Goal: Task Accomplishment & Management: Use online tool/utility

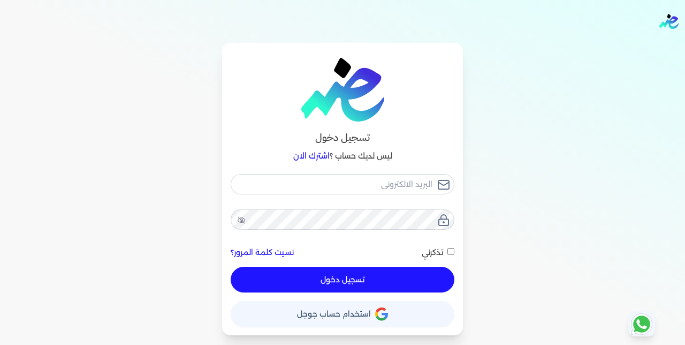
click at [366, 313] on span "استخدام حساب جوجل" at bounding box center [334, 313] width 74 height 7
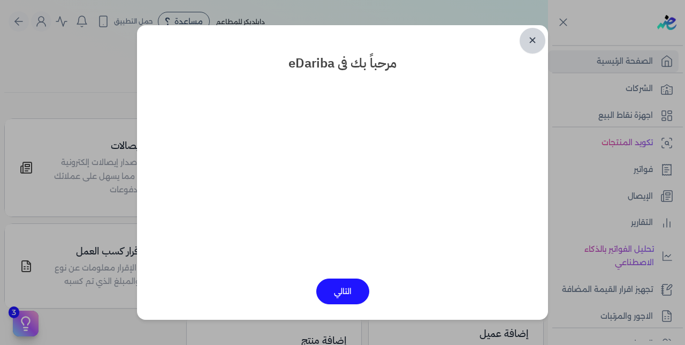
click at [534, 43] on link "✕" at bounding box center [532, 41] width 26 height 26
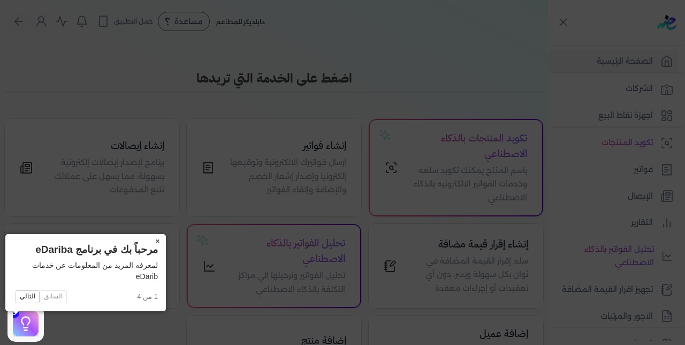
click at [149, 241] on button "×" at bounding box center [157, 241] width 17 height 15
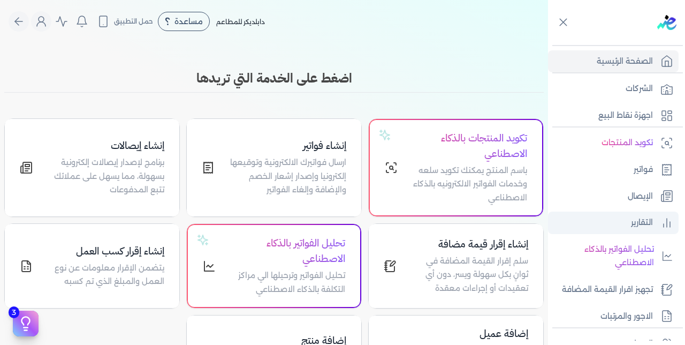
scroll to position [154, 0]
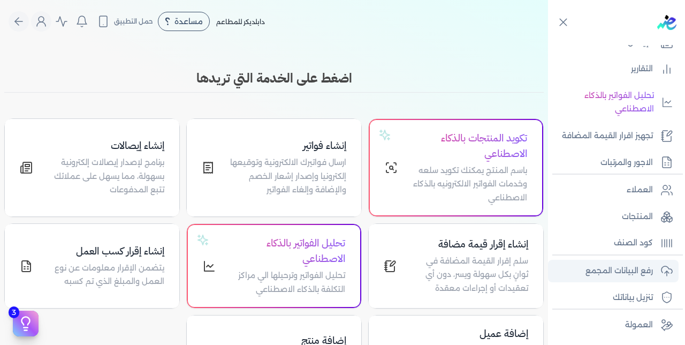
click at [614, 264] on p "رفع البيانات المجمع" at bounding box center [618, 271] width 67 height 14
click at [576, 271] on link "رفع البيانات المجمع" at bounding box center [613, 270] width 131 height 22
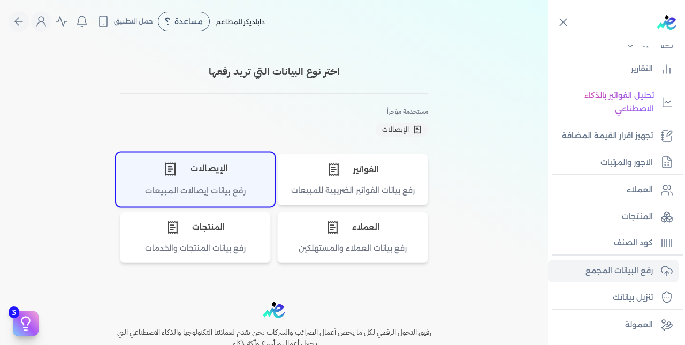
click at [200, 178] on div "الإيصالات" at bounding box center [195, 168] width 157 height 32
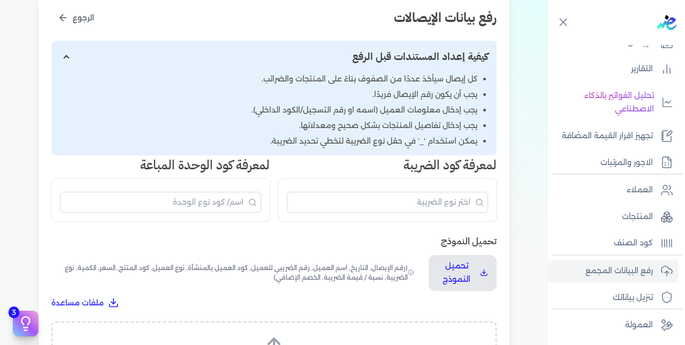
scroll to position [201, 0]
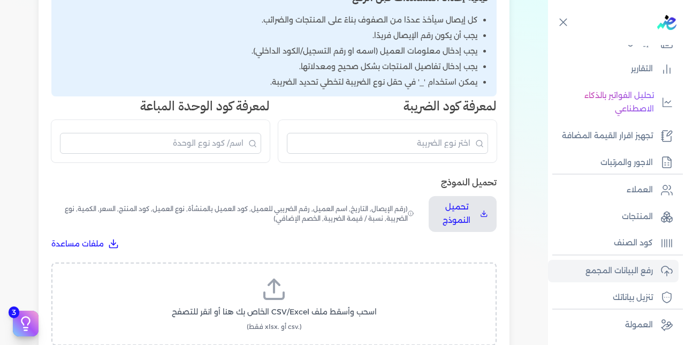
click at [340, 276] on label "اسحب وأسقط ملف CSV/Excel الخاص بك هنا أو انقر للتصفح (.csv أو .xlsx فقط)" at bounding box center [273, 303] width 417 height 55
click at [0, 0] on input "اسحب وأسقط ملف CSV/Excel الخاص بك هنا أو انقر للتصفح (.csv أو .xlsx فقط)" at bounding box center [0, 0] width 0 height 0
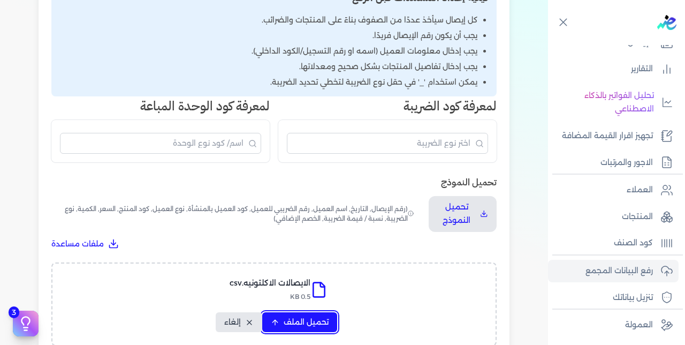
click at [303, 316] on span "تحميل الملف" at bounding box center [306, 321] width 45 height 11
select select "رقم الإيصال"
select select "سيريال المنتج"
select select "السعر"
select select "الكمية"
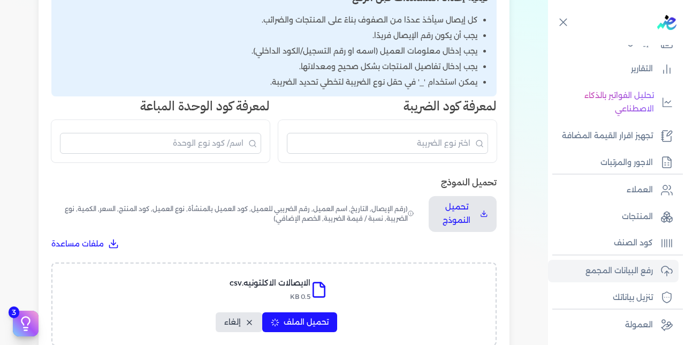
select select "نوع الضريبة"
select select "نسبة / قيمة الضريبة"
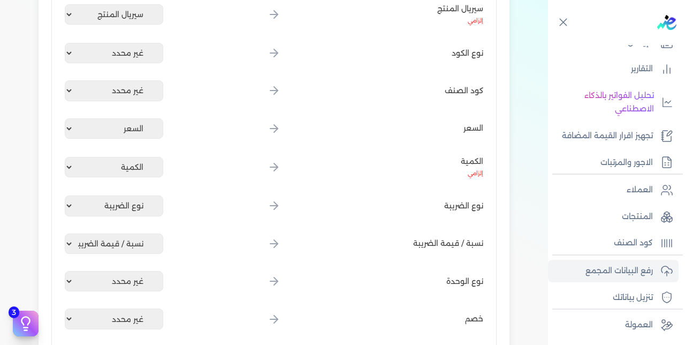
scroll to position [770, 0]
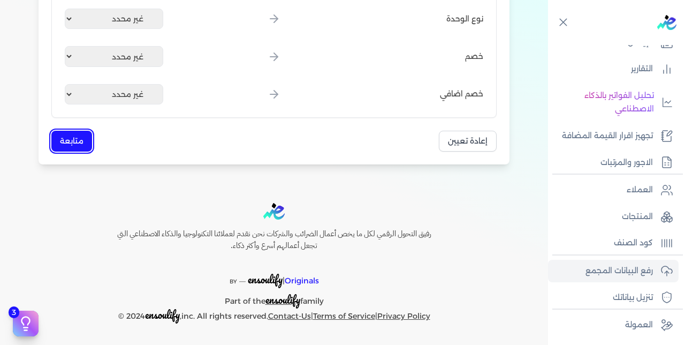
click at [74, 143] on button "متابعة" at bounding box center [71, 141] width 41 height 21
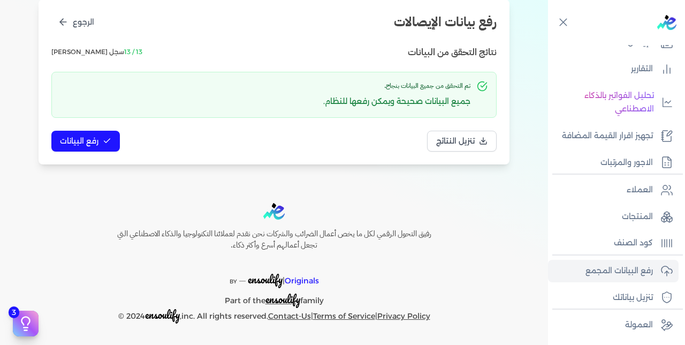
scroll to position [137, 0]
click at [106, 138] on icon at bounding box center [107, 140] width 9 height 9
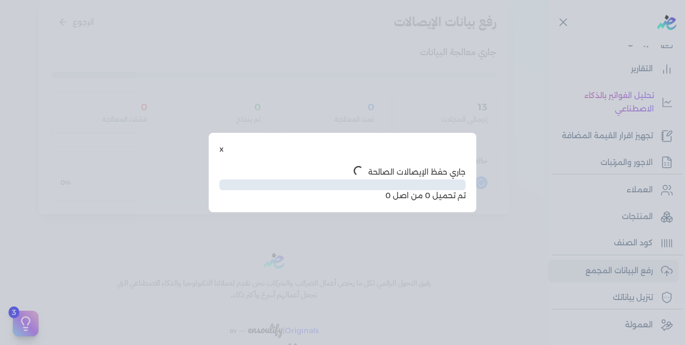
scroll to position [79, 0]
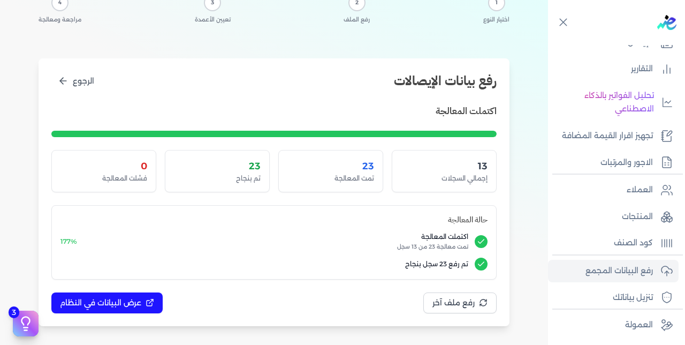
click at [94, 314] on div "رفع بيانات الإيصالات الرجوع اكتملت المعالجة 13 إجمالي السجلات 23 تمت المعالجة 2…" at bounding box center [274, 192] width 471 height 268
click at [97, 300] on span "عرض البيانات في النظام" at bounding box center [100, 302] width 81 height 11
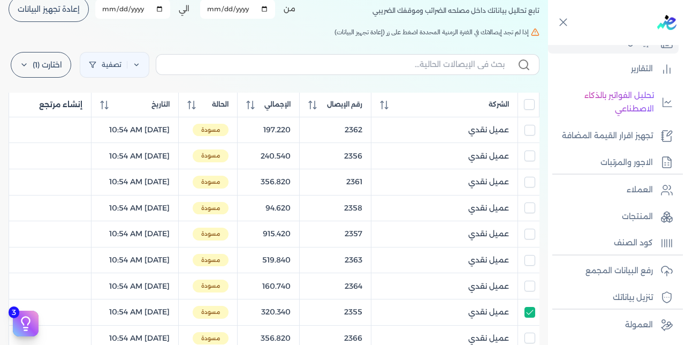
click at [529, 106] on input "All items unselected" at bounding box center [529, 104] width 11 height 11
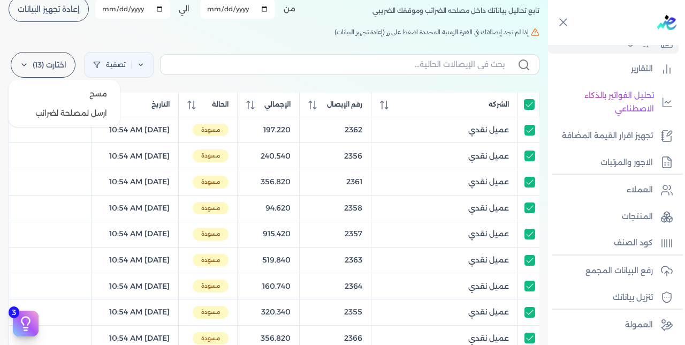
click at [59, 63] on label "اختارت (13)" at bounding box center [43, 65] width 65 height 26
click at [73, 109] on button "ارسل لمصلحة لضرائب" at bounding box center [64, 112] width 103 height 19
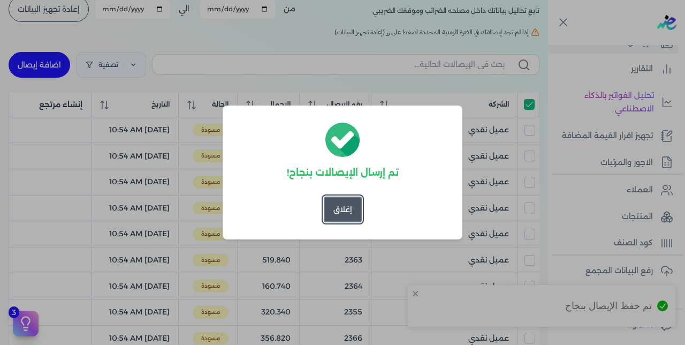
click at [338, 207] on button "إغلاق" at bounding box center [343, 209] width 38 height 26
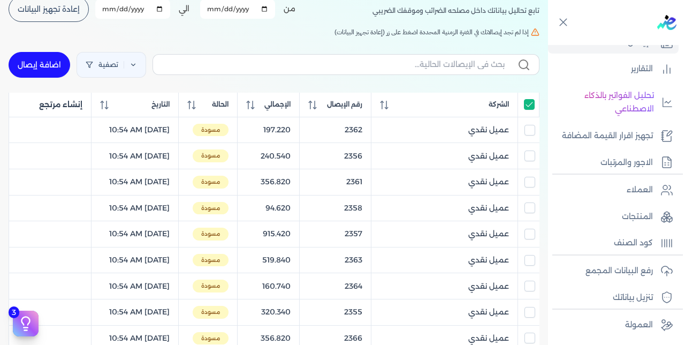
click at [530, 103] on input "All items selected" at bounding box center [529, 104] width 11 height 11
checkbox input "false"
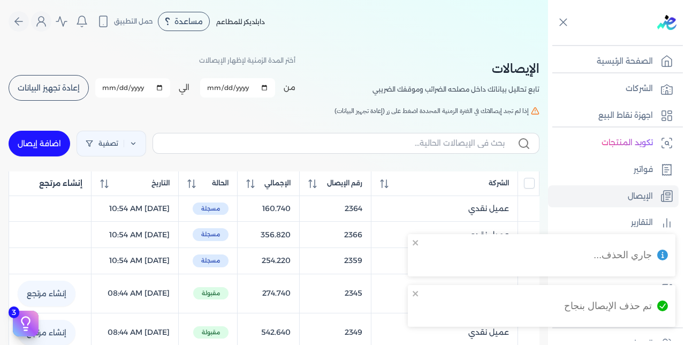
click at [61, 77] on button "إعادة تجهيز البيانات" at bounding box center [49, 88] width 80 height 26
checkbox input "false"
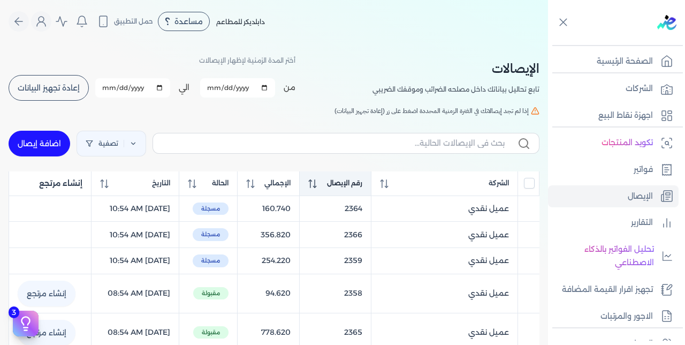
click at [362, 186] on span "رقم الإيصال" at bounding box center [344, 183] width 35 height 10
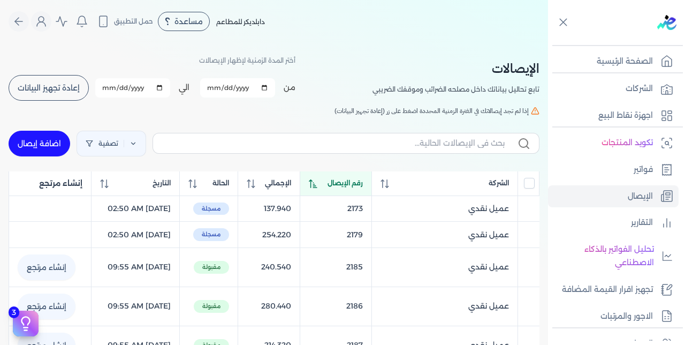
click at [363, 186] on span "رقم الإيصال" at bounding box center [344, 183] width 35 height 10
